Goal: Use online tool/utility: Utilize a website feature to perform a specific function

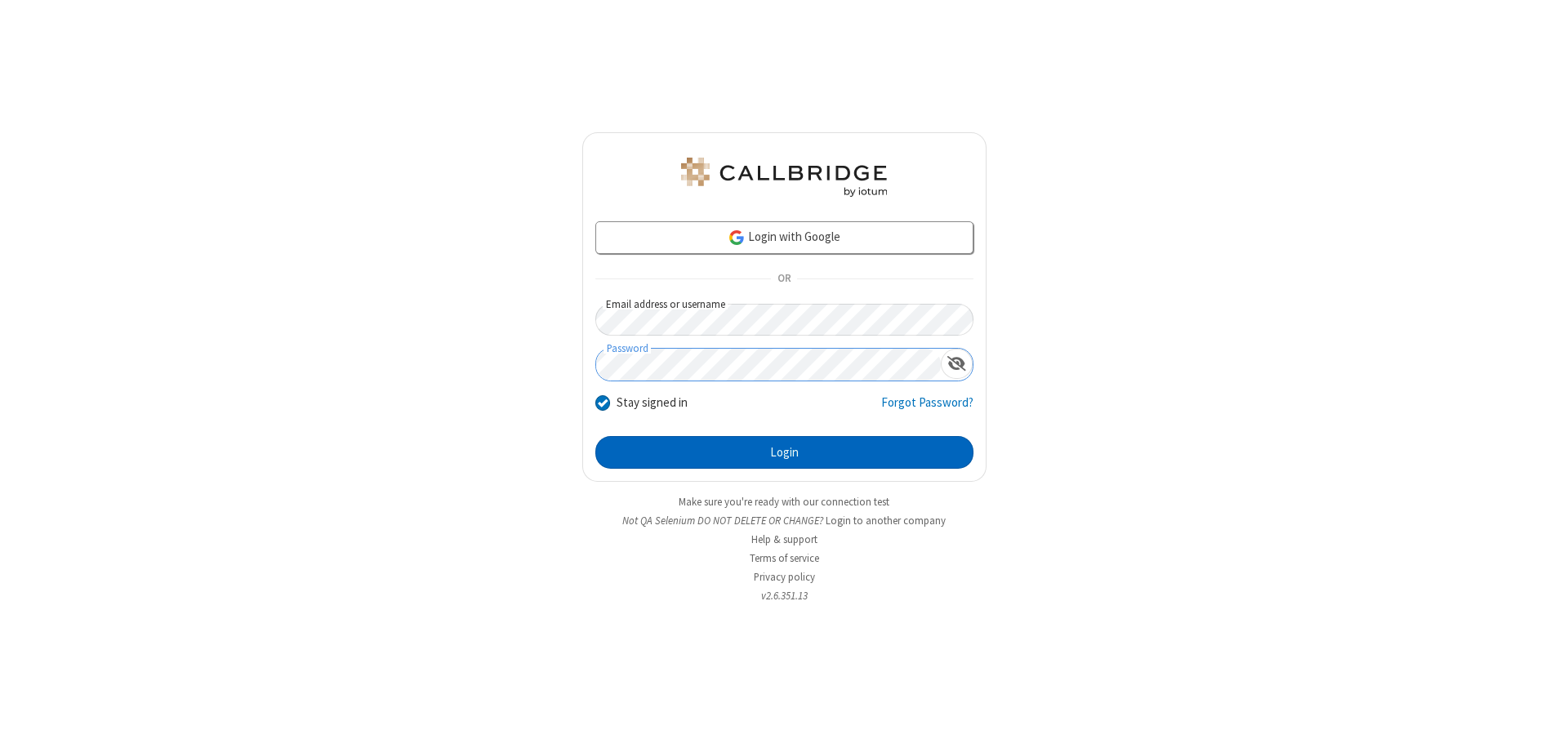
click at [784, 452] on button "Login" at bounding box center [784, 452] width 378 height 32
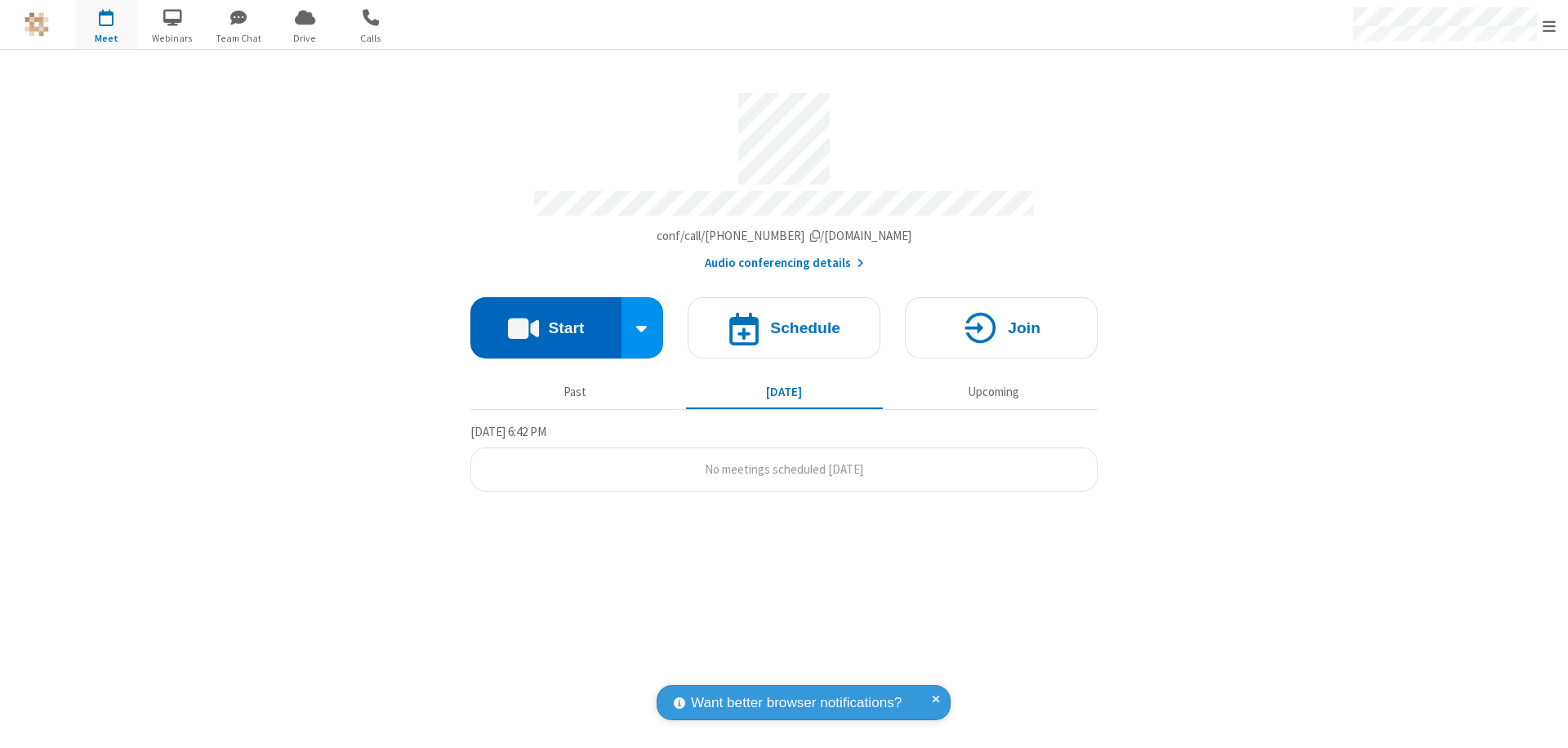
click at [546, 320] on button "Start" at bounding box center [546, 327] width 151 height 61
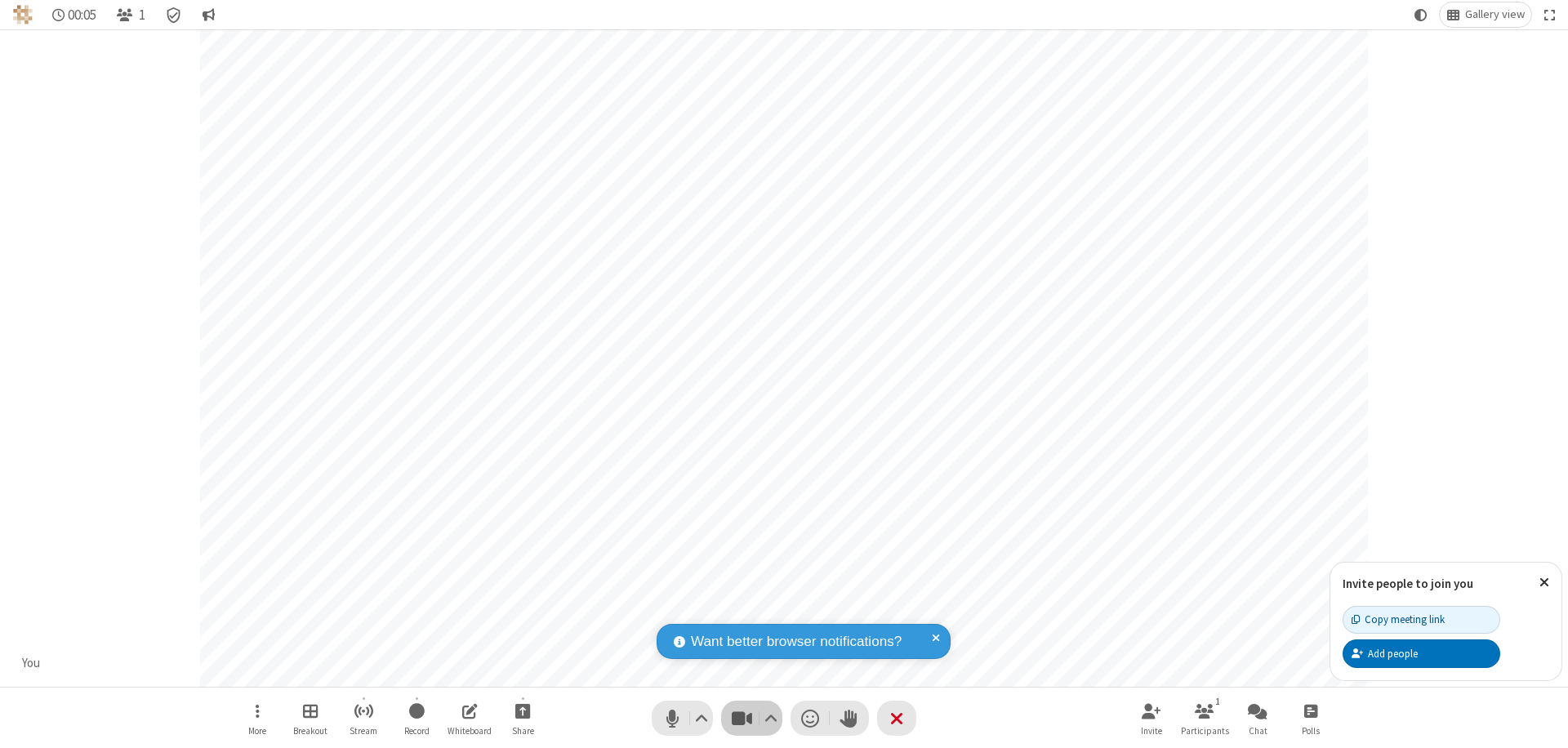
click at [742, 718] on span "Stop video (⌘+Shift+V)" at bounding box center [742, 718] width 25 height 24
click at [742, 718] on span "Start video (⌘+Shift+V)" at bounding box center [742, 718] width 25 height 24
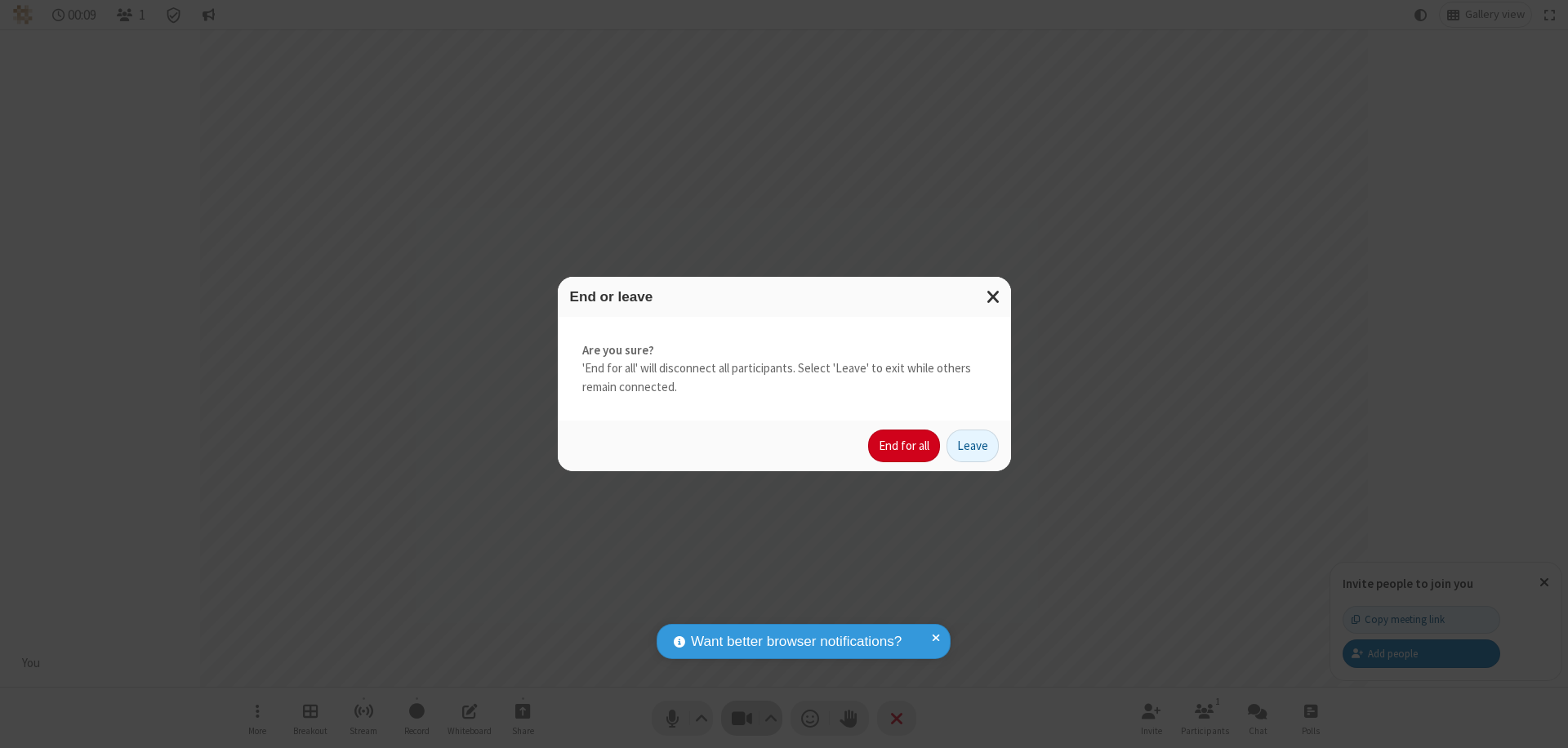
click at [904, 445] on button "End for all" at bounding box center [903, 445] width 71 height 32
